Goal: Task Accomplishment & Management: Use online tool/utility

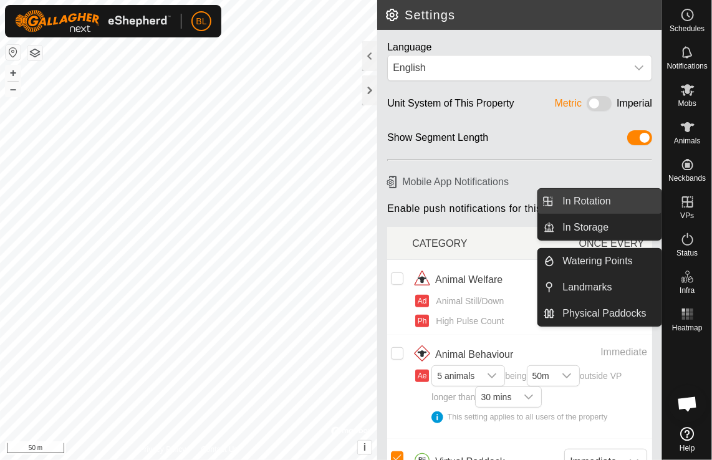
click at [586, 198] on link "In Rotation" at bounding box center [608, 201] width 107 height 25
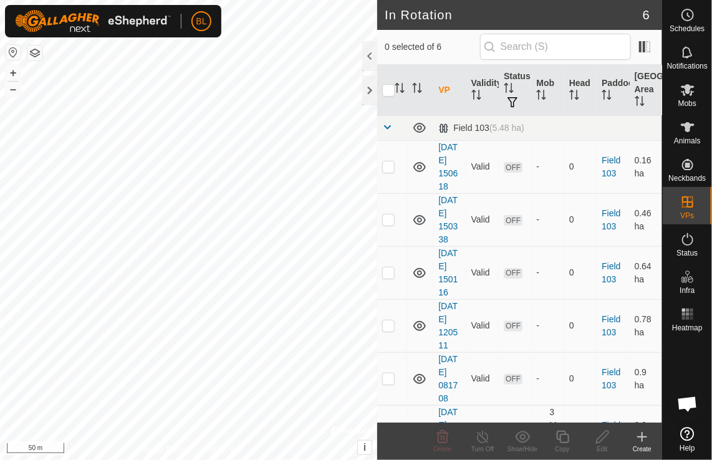
click at [640, 433] on icon at bounding box center [642, 436] width 15 height 15
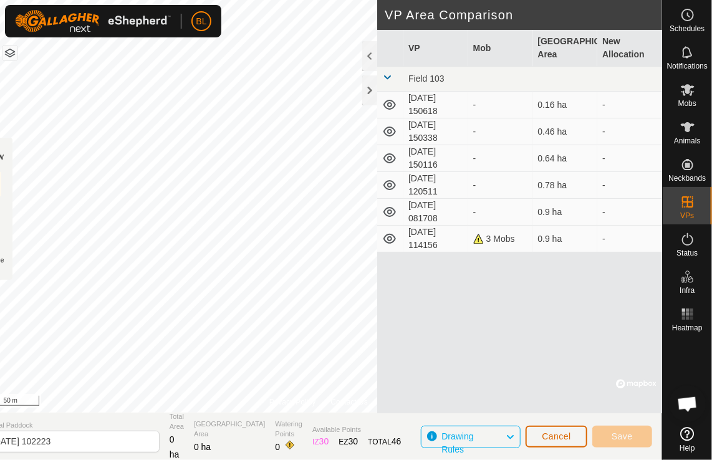
click at [569, 441] on span "Cancel" at bounding box center [556, 436] width 29 height 10
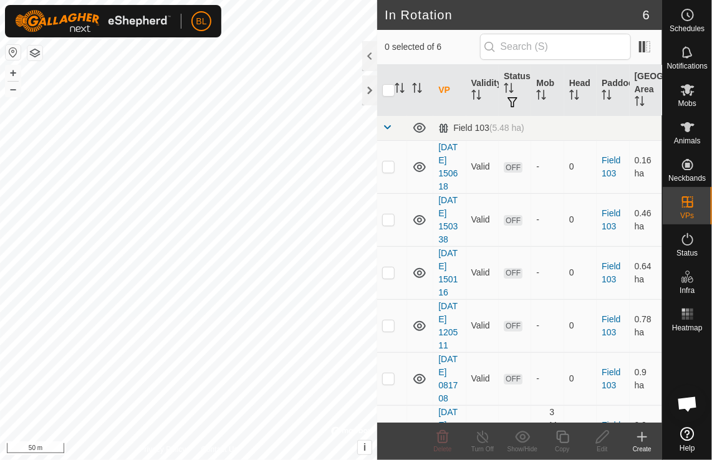
click at [640, 437] on icon at bounding box center [642, 437] width 9 height 0
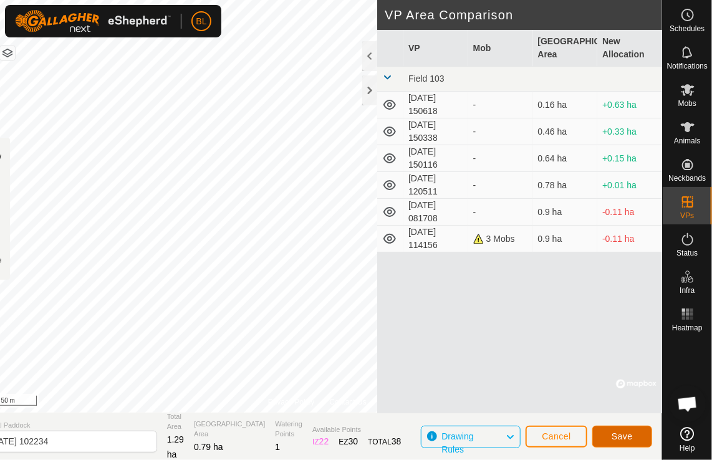
click at [634, 440] on button "Save" at bounding box center [622, 437] width 60 height 22
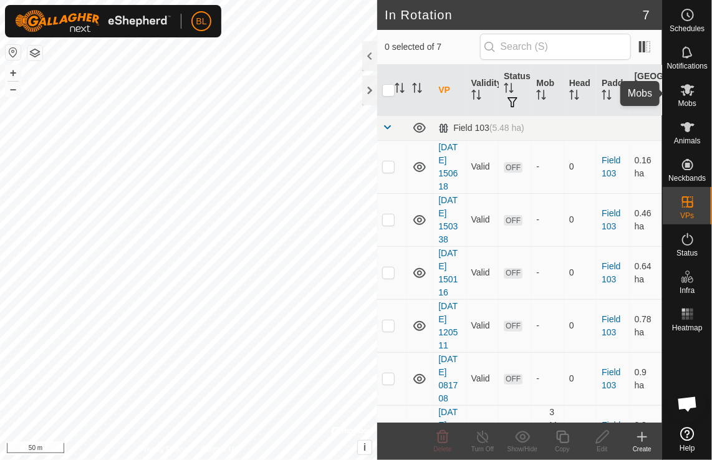
click at [682, 95] on icon at bounding box center [687, 89] width 15 height 15
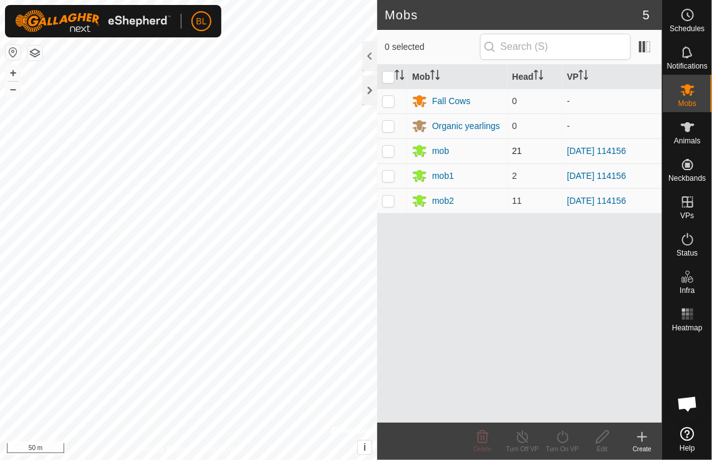
click at [391, 150] on p-checkbox at bounding box center [388, 151] width 12 height 10
checkbox input "true"
click at [385, 174] on p-checkbox at bounding box center [388, 176] width 12 height 10
checkbox input "true"
click at [392, 198] on p-checkbox at bounding box center [388, 201] width 12 height 10
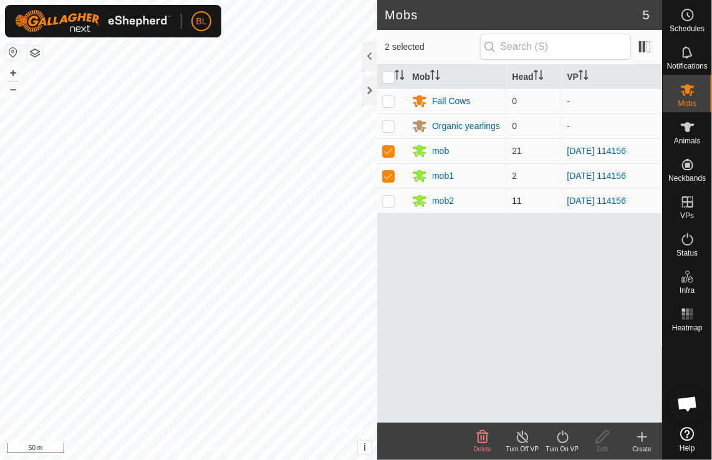
checkbox input "true"
click at [560, 438] on icon at bounding box center [563, 436] width 16 height 15
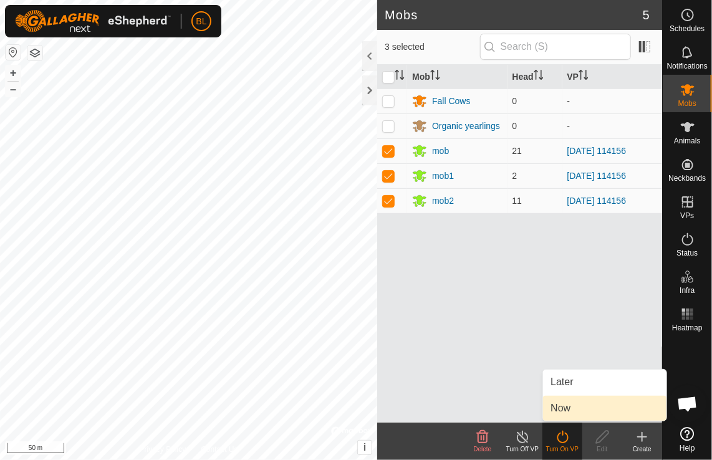
click at [568, 410] on link "Now" at bounding box center [604, 408] width 123 height 25
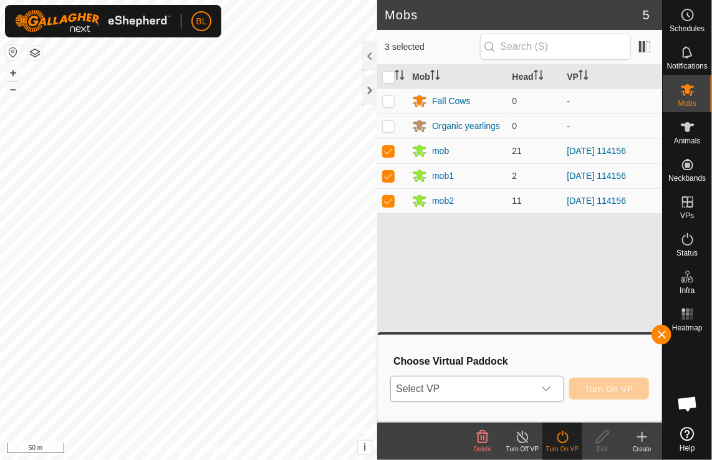
click at [547, 388] on icon "dropdown trigger" at bounding box center [546, 388] width 9 height 5
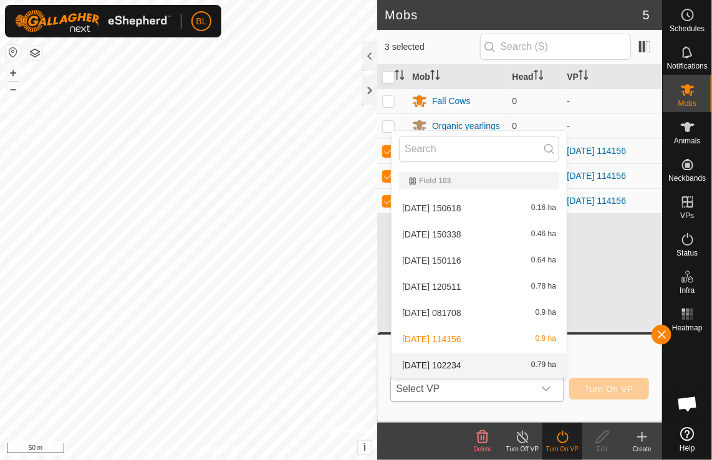
click at [477, 369] on li "[DATE] 102234 0.79 ha" at bounding box center [478, 365] width 175 height 25
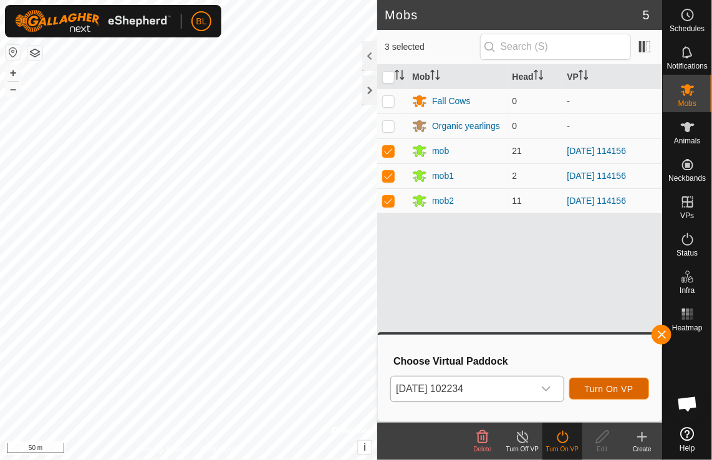
click at [602, 393] on span "Turn On VP" at bounding box center [609, 389] width 49 height 10
